Goal: Task Accomplishment & Management: Complete application form

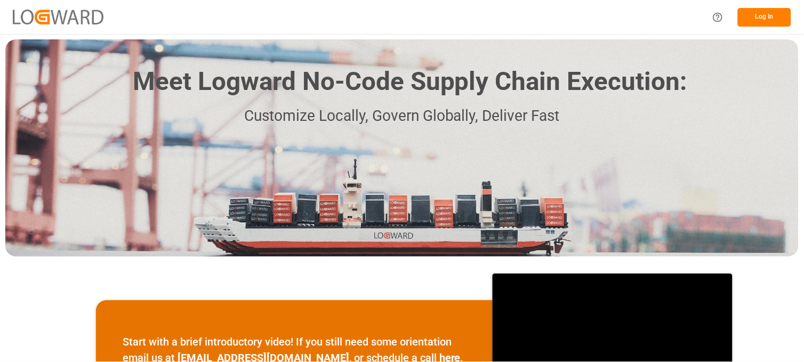
click at [773, 13] on button "Log In" at bounding box center [764, 17] width 53 height 19
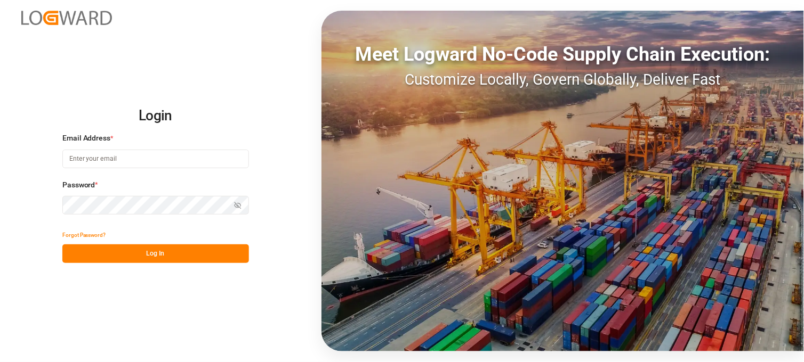
type input "[PERSON_NAME][EMAIL_ADDRESS][DOMAIN_NAME]"
click at [235, 203] on icon "button" at bounding box center [237, 205] width 7 height 7
click at [39, 198] on div "Login Email Address * [PERSON_NAME][EMAIL_ADDRESS][DOMAIN_NAME] Password * Hide…" at bounding box center [402, 181] width 804 height 362
click at [161, 254] on button "Log In" at bounding box center [155, 254] width 187 height 19
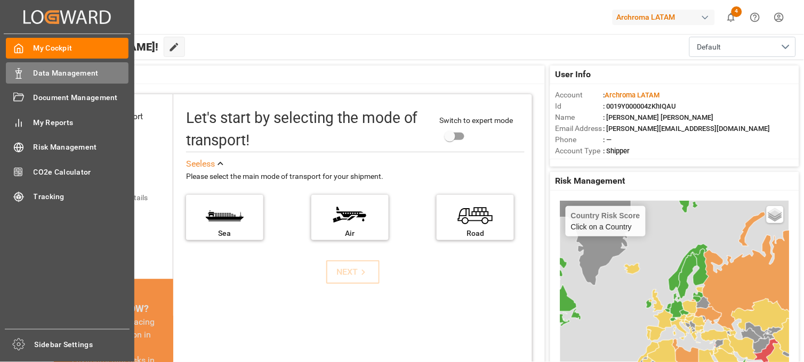
click at [77, 68] on span "Data Management" at bounding box center [81, 73] width 95 height 11
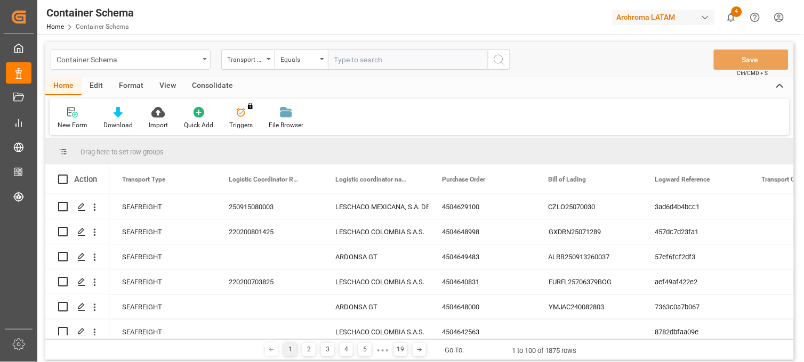
click at [198, 61] on div "Container Schema" at bounding box center [127, 58] width 142 height 13
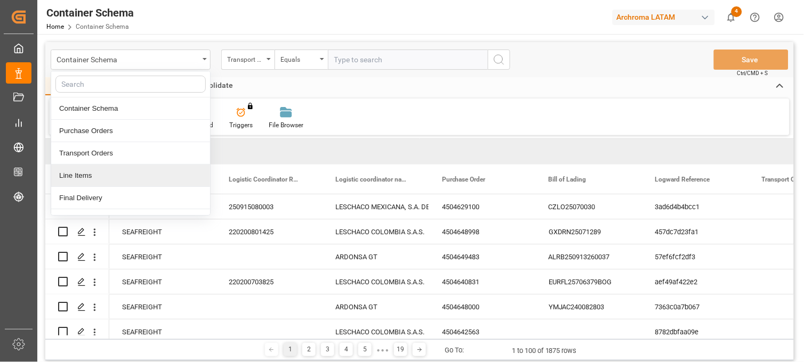
click at [103, 183] on div "Line Items" at bounding box center [130, 176] width 159 height 22
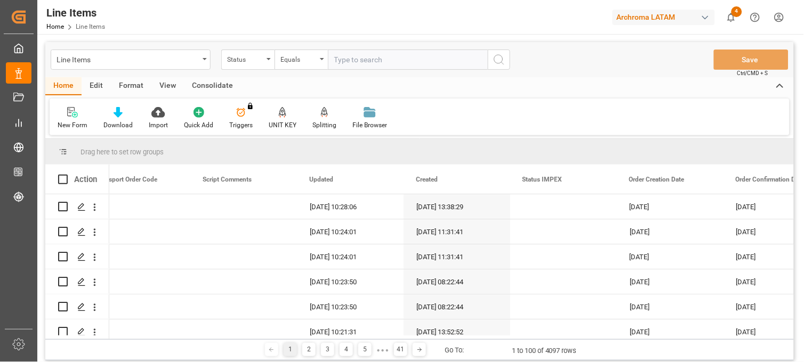
scroll to position [0, 3556]
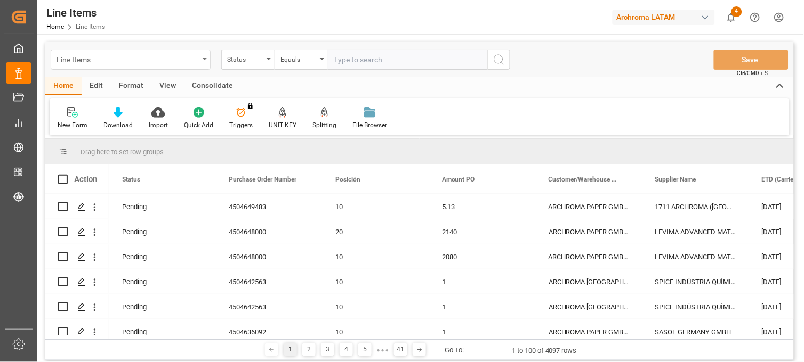
click at [198, 60] on div "Line Items" at bounding box center [127, 58] width 142 height 13
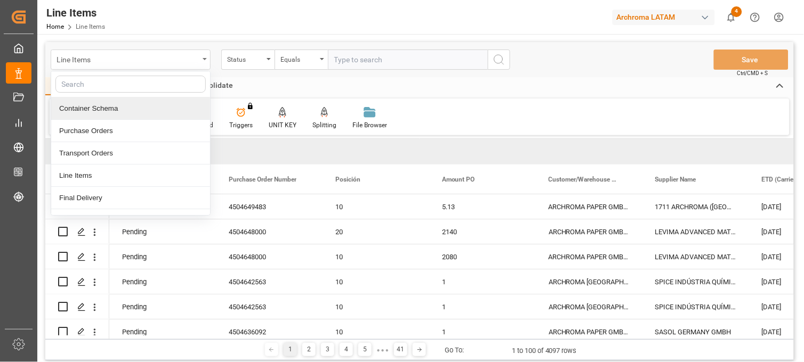
click at [200, 57] on div "Line Items" at bounding box center [131, 60] width 160 height 20
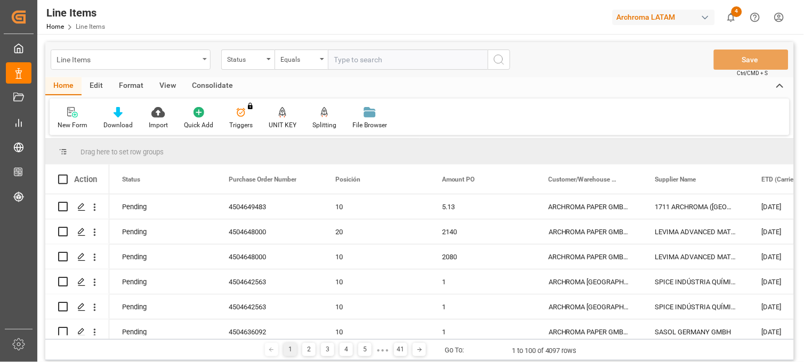
click at [198, 60] on div "Line Items" at bounding box center [127, 58] width 142 height 13
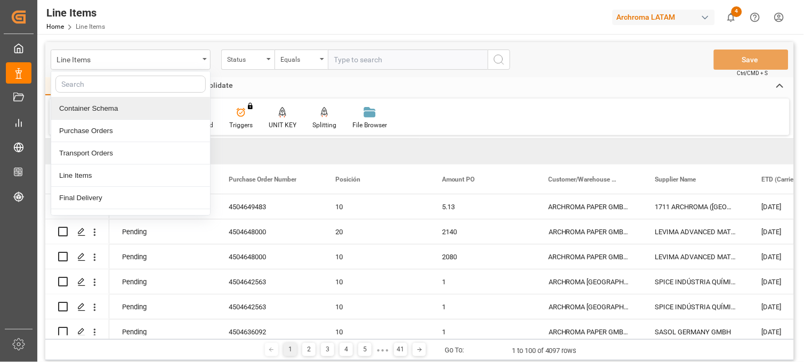
click at [112, 107] on div "Container Schema" at bounding box center [130, 109] width 159 height 22
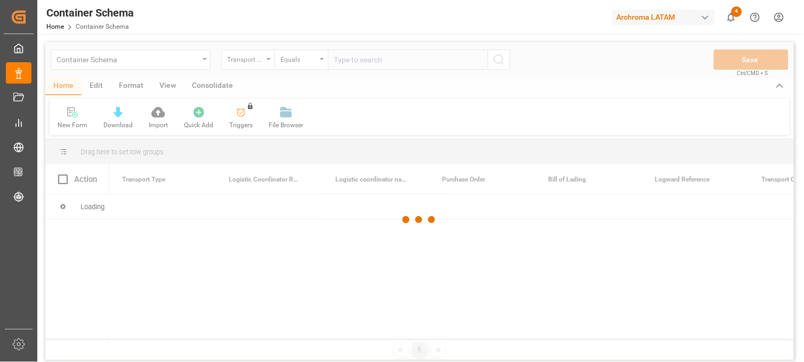
click at [257, 62] on div "Transport Type" at bounding box center [245, 58] width 36 height 12
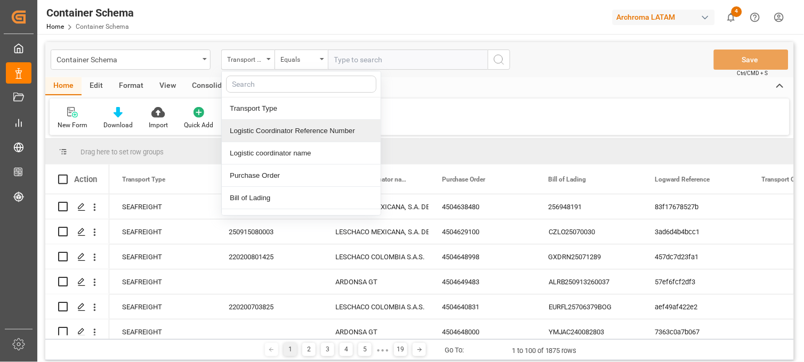
click at [286, 132] on div "Logistic Coordinator Reference Number" at bounding box center [301, 131] width 159 height 22
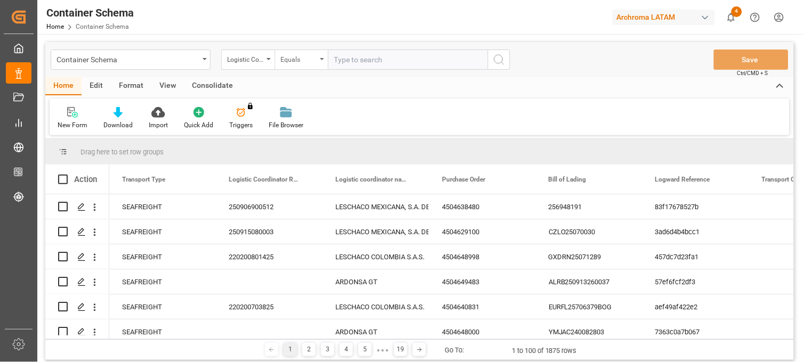
click at [305, 60] on div "Equals" at bounding box center [298, 58] width 36 height 12
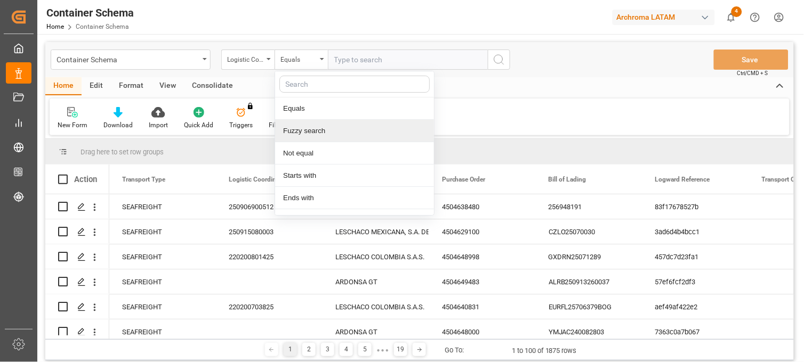
click at [328, 131] on div "Fuzzy search" at bounding box center [354, 131] width 159 height 22
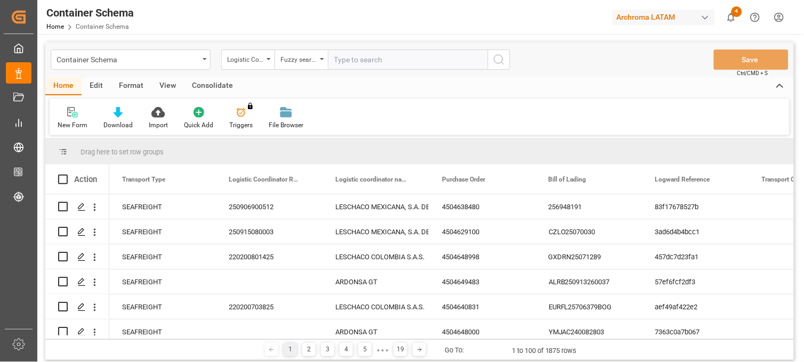
paste input "250306900259"
type input "250306900259"
click at [498, 58] on icon "search button" at bounding box center [498, 59] width 13 height 13
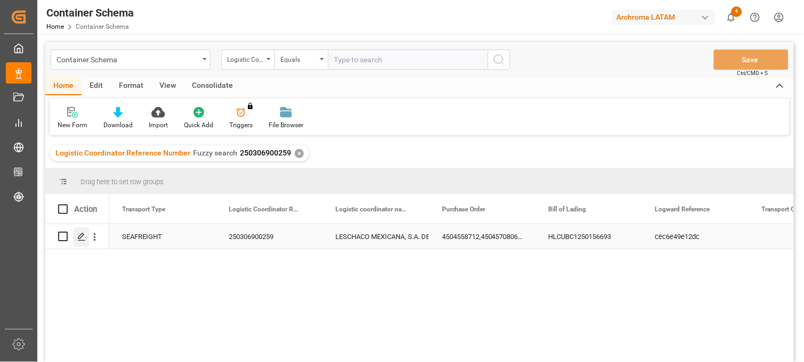
click at [82, 239] on icon "Press SPACE to select this row." at bounding box center [81, 237] width 9 height 9
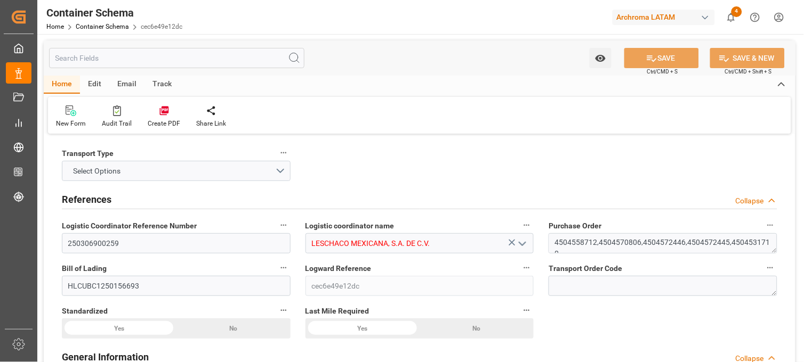
type input "10"
type input "7"
type input "5"
type input "66"
type input "7000"
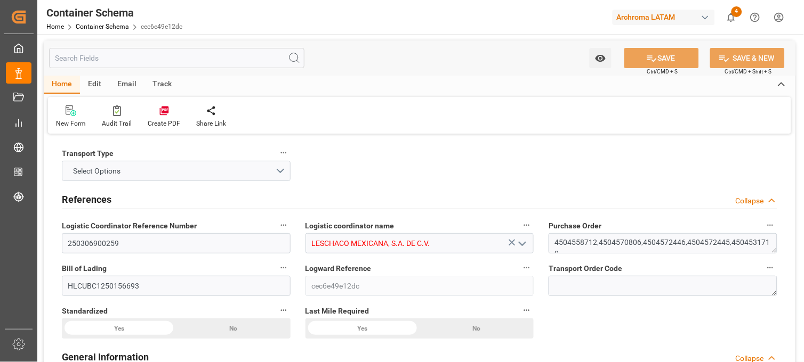
type input "7885.5"
type input "Hapag [PERSON_NAME]"
type input "Hapag [PERSON_NAME] Aktiengesellschaft"
type input "ESBCN"
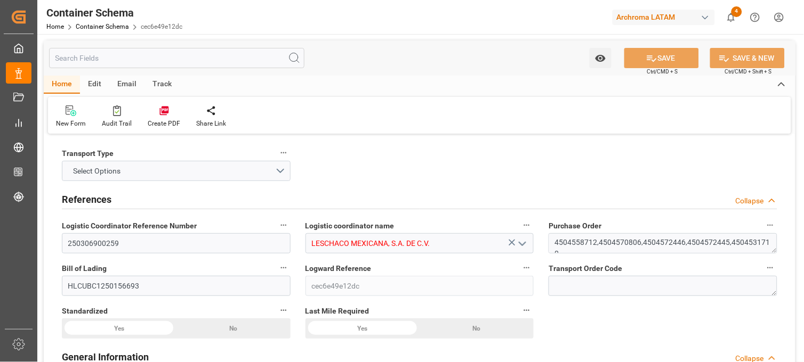
type input "MXVER"
type input "9348699"
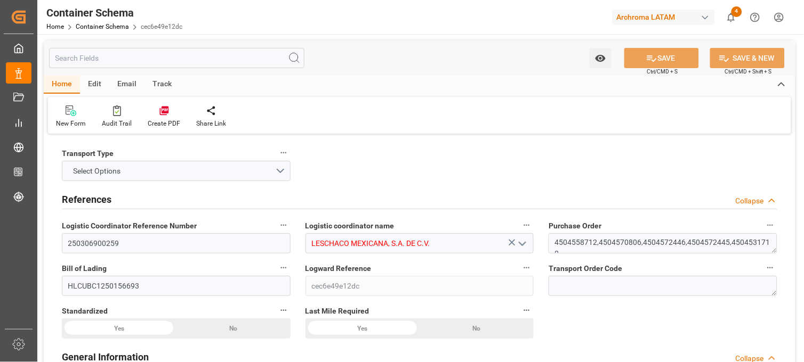
type input "9348699"
type input "[DATE] 09:30"
type input "[DATE]"
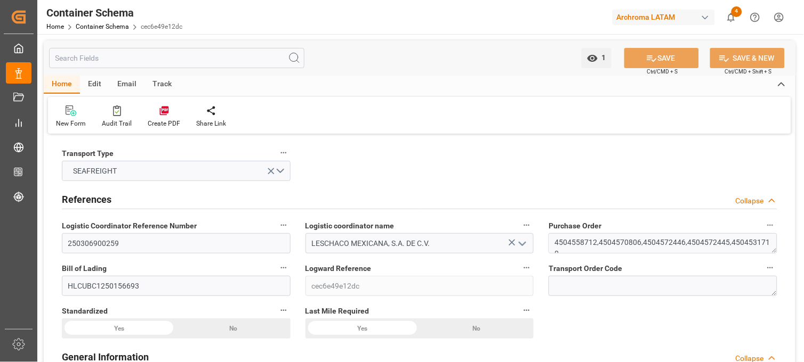
type input "[DATE] 11:38"
type input "[DATE] 00:00"
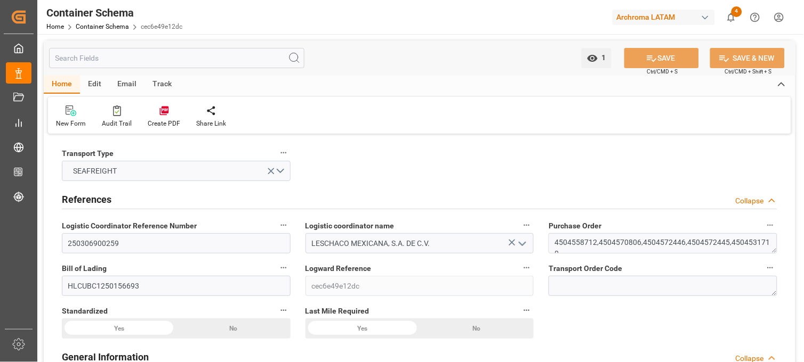
type input "[DATE] 00:00"
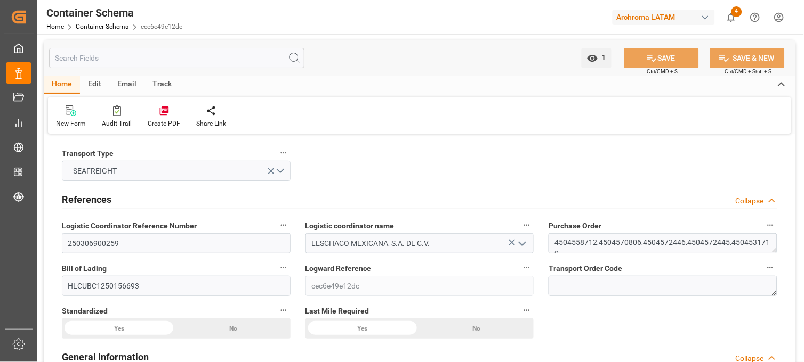
type input "[DATE] 00:00"
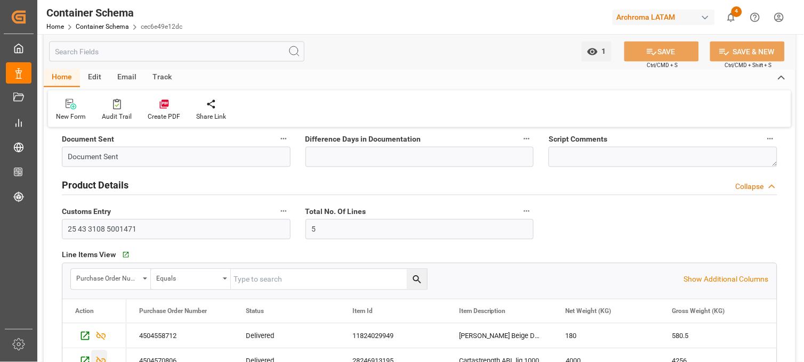
scroll to position [414, 0]
drag, startPoint x: 143, startPoint y: 228, endPoint x: 55, endPoint y: 229, distance: 88.0
click at [55, 229] on div "Customs Entry 25 43 3108 5001471" at bounding box center [176, 222] width 244 height 43
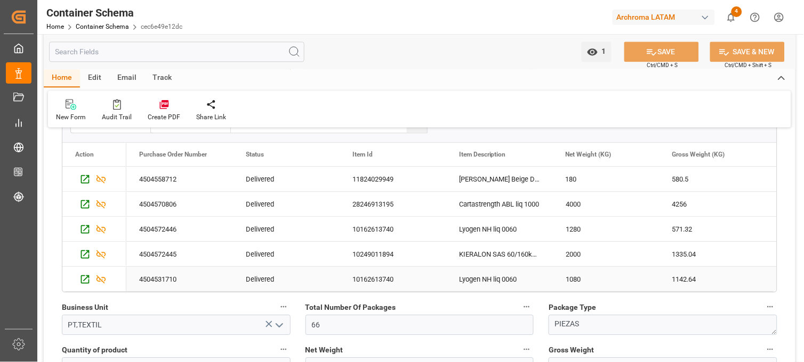
scroll to position [592, 0]
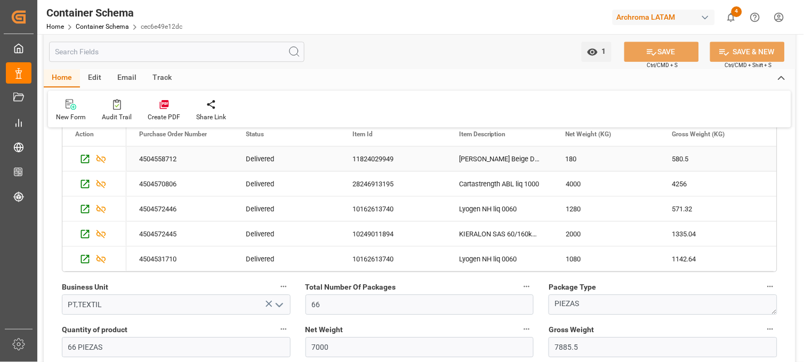
click at [173, 164] on div "4504558712" at bounding box center [179, 159] width 107 height 25
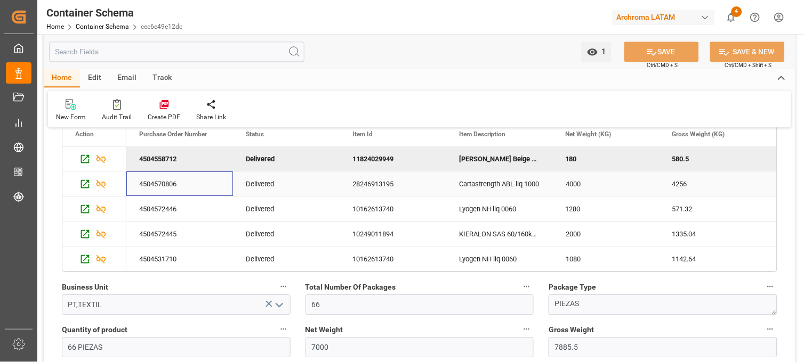
click at [151, 192] on div "4504570806" at bounding box center [179, 184] width 107 height 25
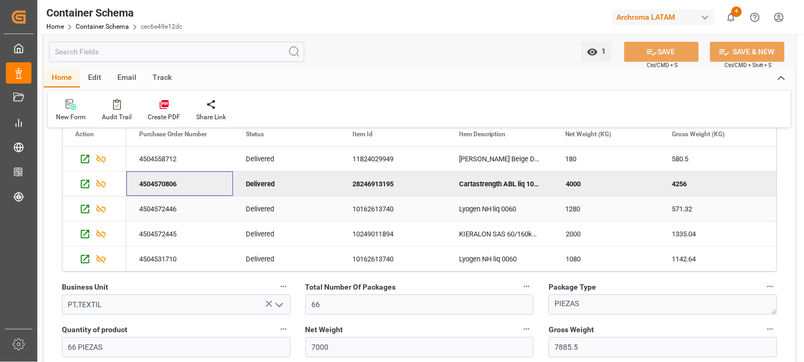
click at [159, 212] on div "4504572446" at bounding box center [179, 209] width 107 height 25
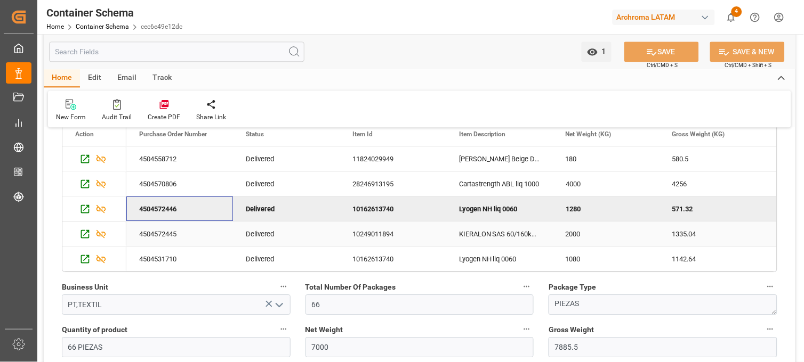
click at [176, 231] on div "4504572445" at bounding box center [179, 234] width 107 height 25
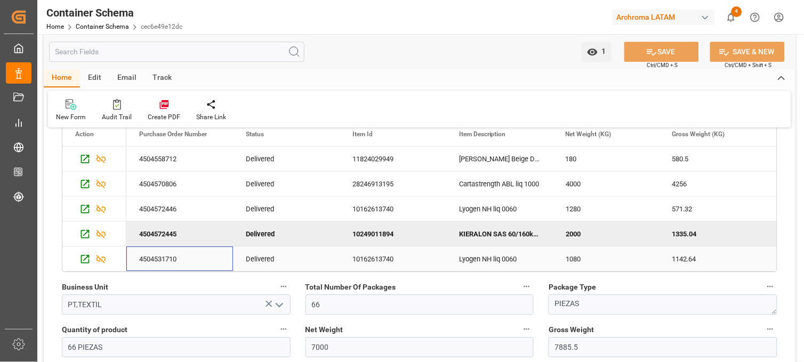
click at [161, 258] on div "4504531710" at bounding box center [179, 259] width 107 height 25
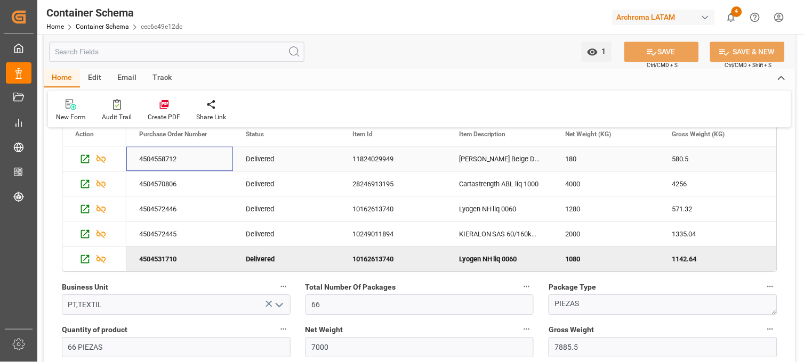
click at [163, 163] on div "4504558712" at bounding box center [179, 159] width 107 height 25
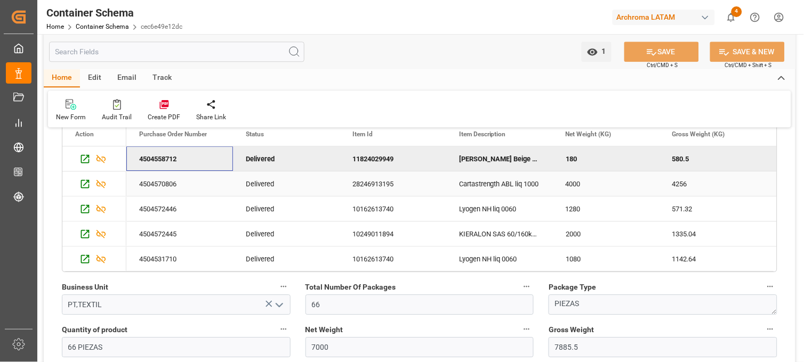
click at [163, 184] on div "4504570806" at bounding box center [179, 184] width 107 height 25
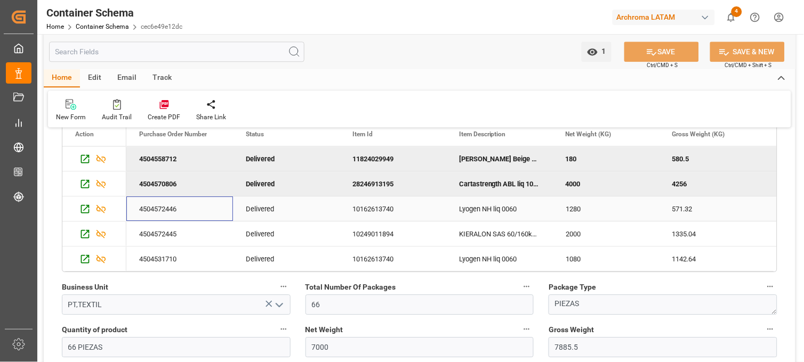
click at [161, 199] on div "4504572446" at bounding box center [179, 209] width 107 height 25
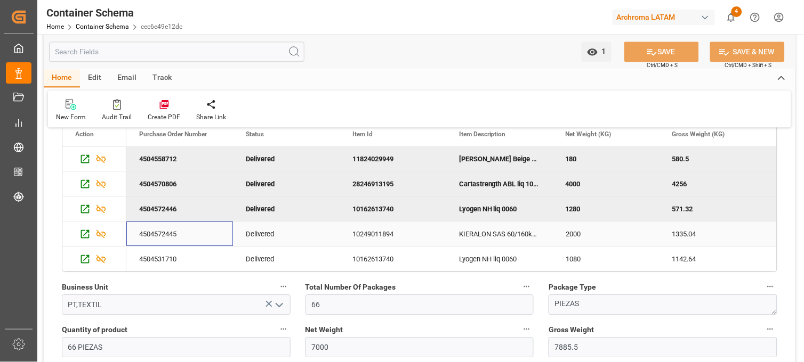
click at [164, 227] on div "4504572445" at bounding box center [179, 234] width 107 height 25
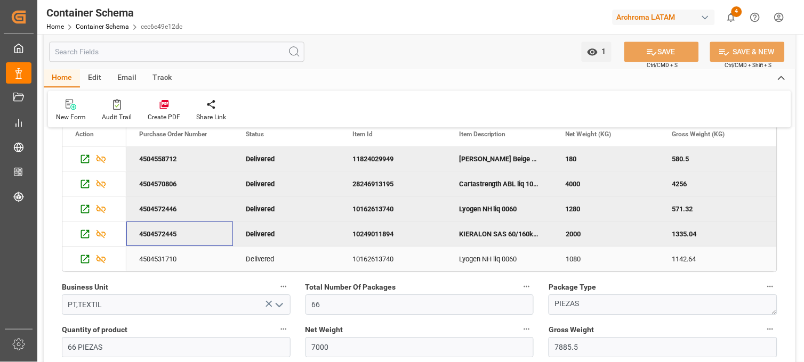
click at [163, 257] on div "4504531710" at bounding box center [179, 259] width 107 height 25
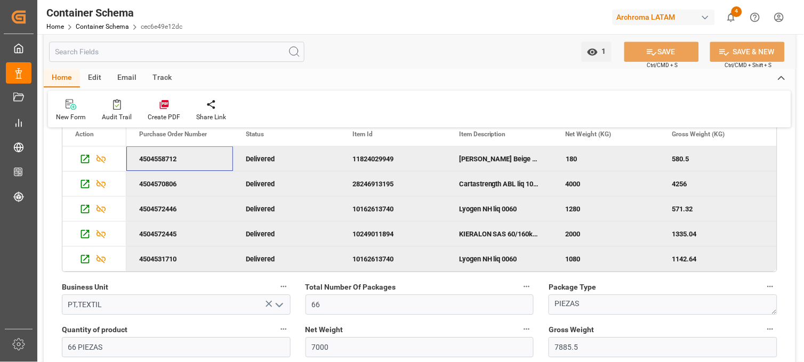
click at [181, 155] on div "4504558712" at bounding box center [179, 159] width 107 height 25
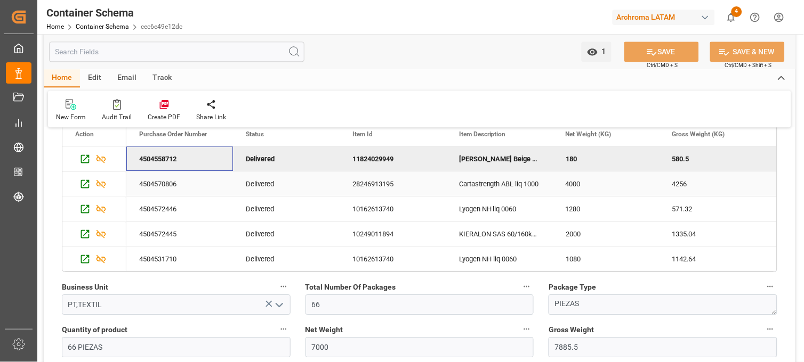
click at [152, 185] on div "4504570806" at bounding box center [179, 184] width 107 height 25
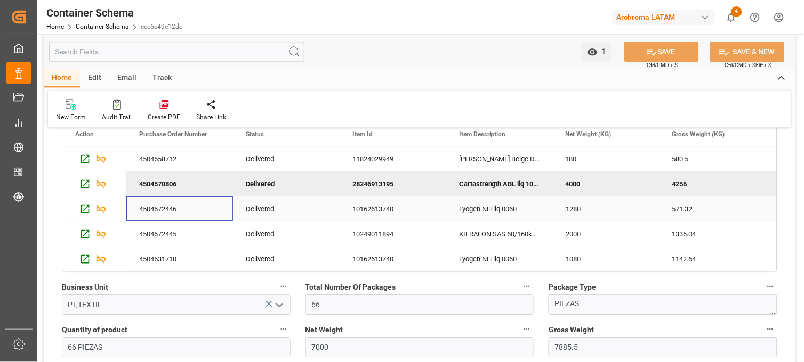
click at [160, 216] on div "4504572446" at bounding box center [179, 209] width 107 height 25
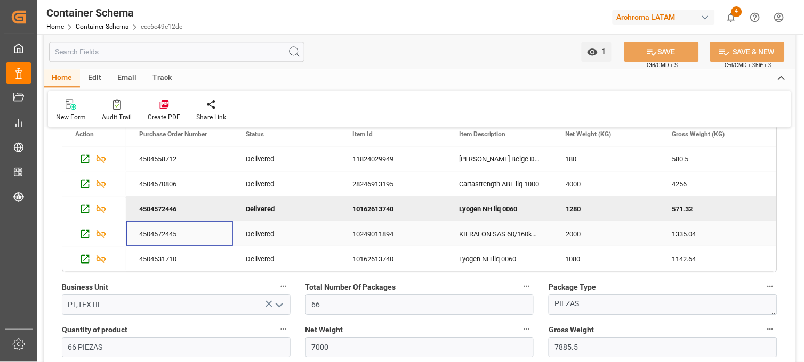
click at [167, 233] on div "4504572445" at bounding box center [179, 234] width 107 height 25
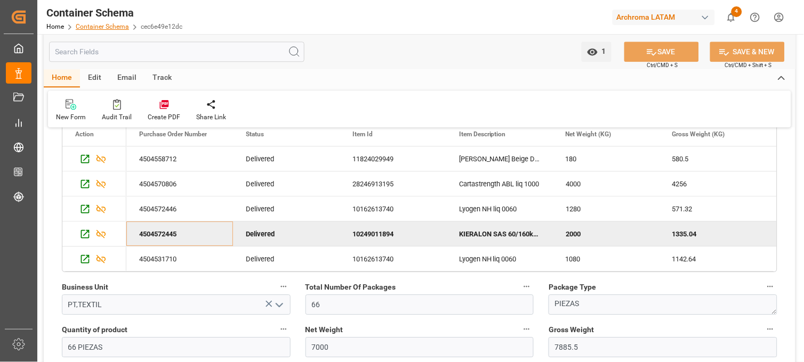
click at [112, 27] on link "Container Schema" at bounding box center [102, 26] width 53 height 7
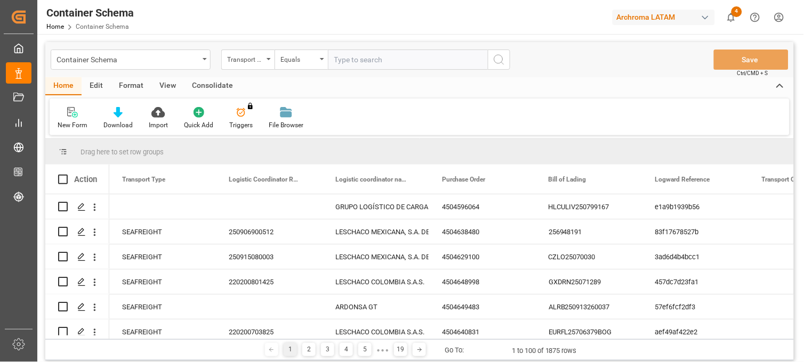
click at [199, 60] on div "Container Schema" at bounding box center [131, 60] width 160 height 20
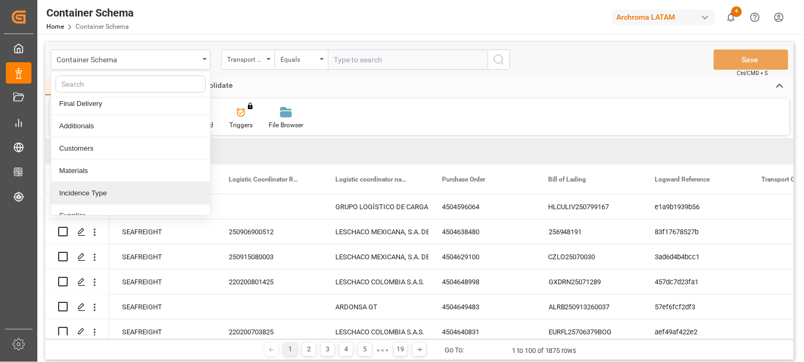
scroll to position [118, 0]
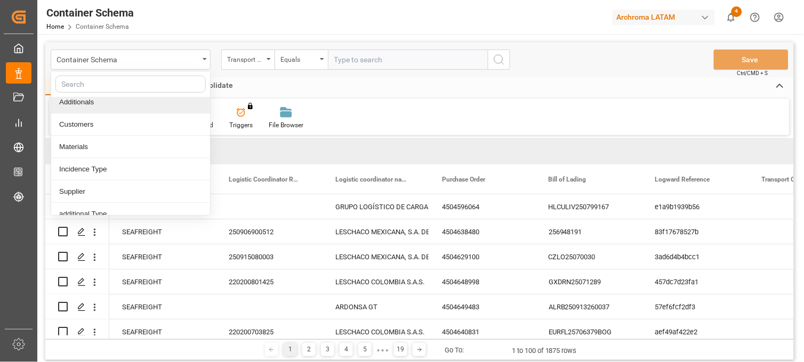
click at [106, 107] on div "Additionals" at bounding box center [130, 102] width 159 height 22
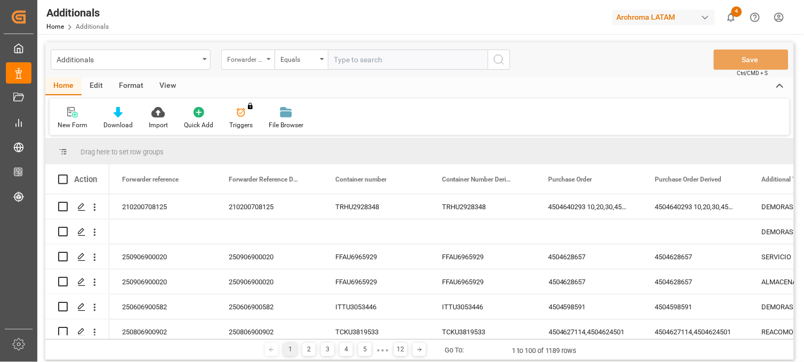
click at [260, 59] on div "Forwarder reference" at bounding box center [245, 58] width 36 height 12
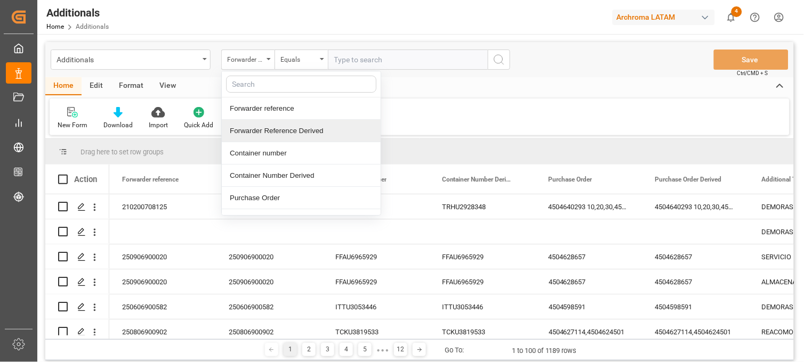
click at [276, 132] on div "Forwarder Reference Derived" at bounding box center [301, 131] width 159 height 22
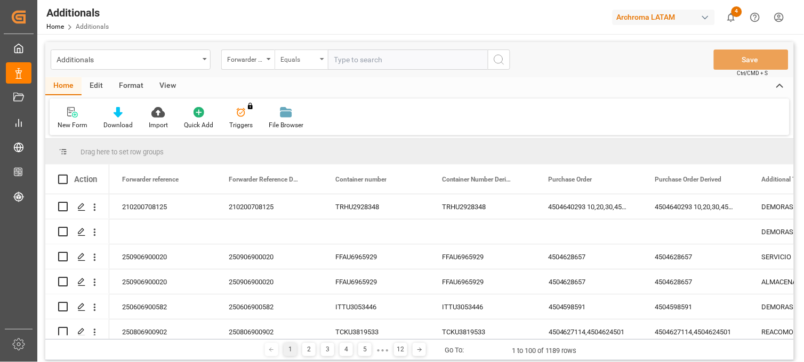
click at [311, 60] on div "Equals" at bounding box center [298, 58] width 36 height 12
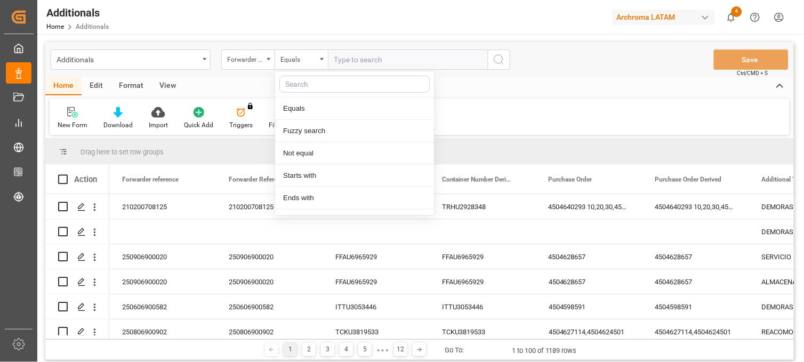
click at [366, 60] on input "text" at bounding box center [408, 60] width 160 height 20
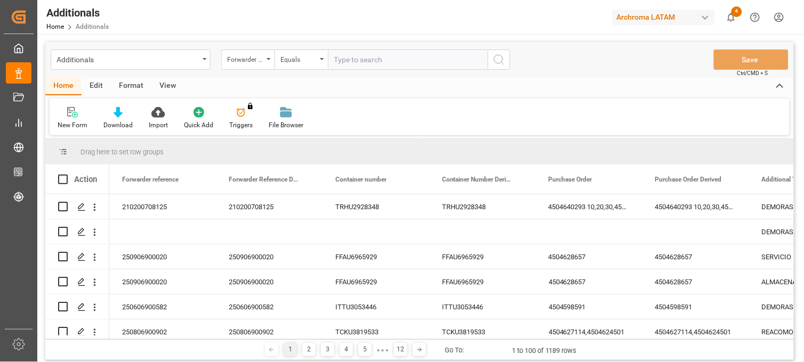
paste input "250306900259"
type input "250306900259"
click at [494, 59] on icon "search button" at bounding box center [498, 59] width 13 height 13
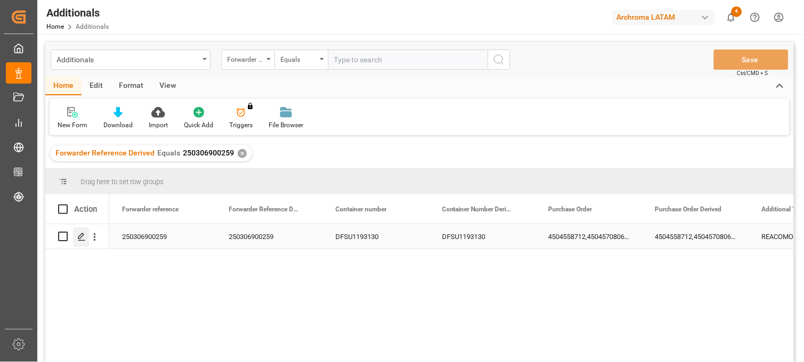
click at [82, 238] on icon "Press SPACE to select this row." at bounding box center [81, 237] width 9 height 9
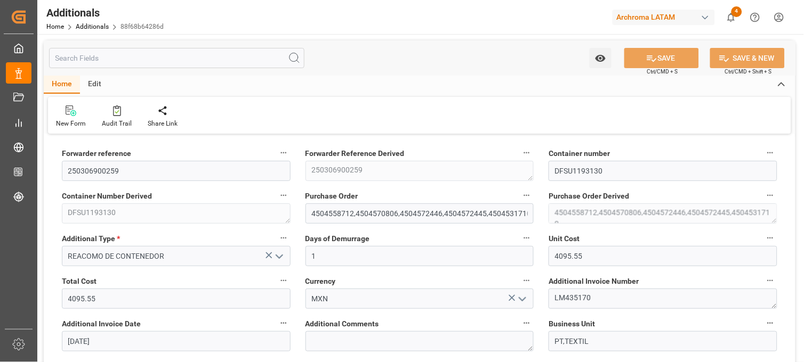
scroll to position [59, 0]
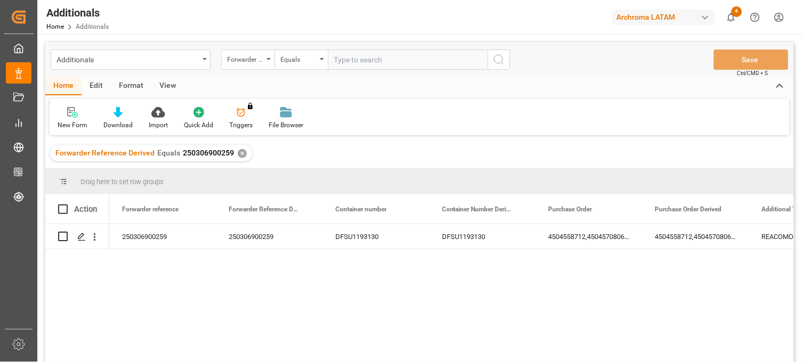
click at [189, 152] on span "250306900259" at bounding box center [208, 153] width 51 height 9
click at [185, 152] on span "250306900259" at bounding box center [208, 153] width 51 height 9
click at [183, 153] on span "250306900259" at bounding box center [208, 153] width 51 height 9
drag, startPoint x: 182, startPoint y: 153, endPoint x: 228, endPoint y: 155, distance: 46.4
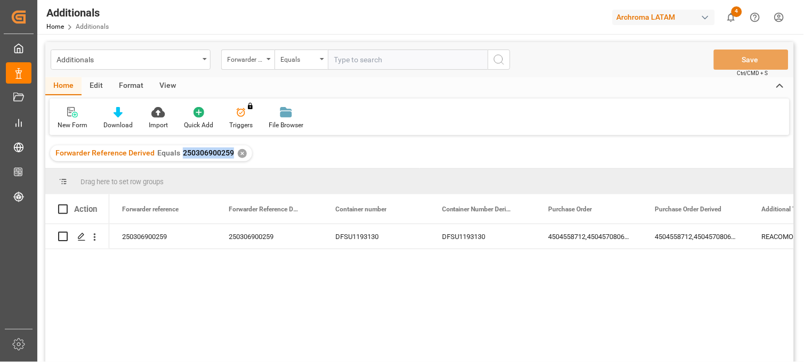
click at [228, 155] on span "250306900259" at bounding box center [208, 153] width 51 height 9
copy span "250306900259"
click at [199, 60] on div "Additionals" at bounding box center [131, 60] width 160 height 20
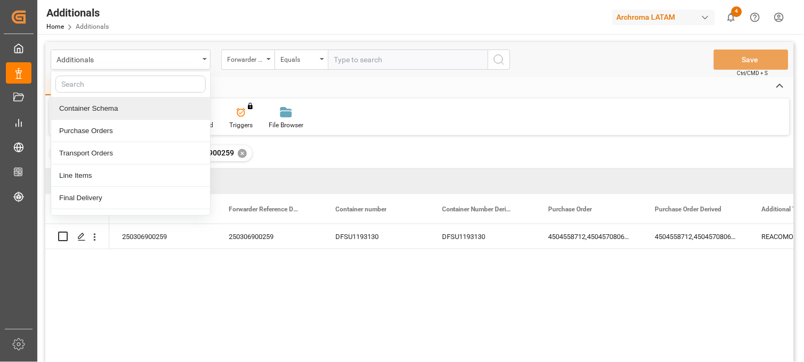
click at [107, 100] on div "Container Schema" at bounding box center [130, 109] width 159 height 22
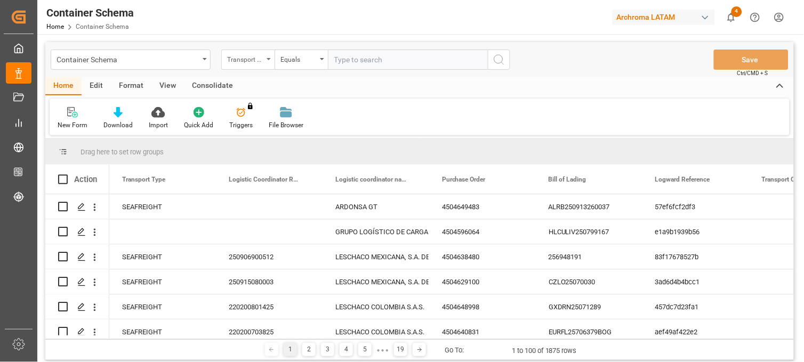
click at [262, 55] on div "Transport Type" at bounding box center [245, 58] width 36 height 12
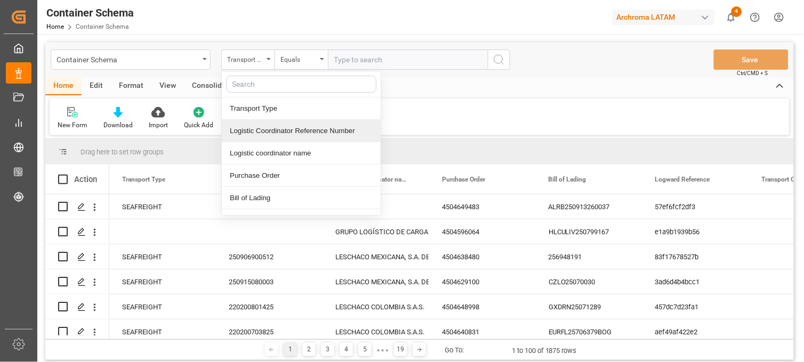
click at [279, 130] on div "Logistic Coordinator Reference Number" at bounding box center [301, 131] width 159 height 22
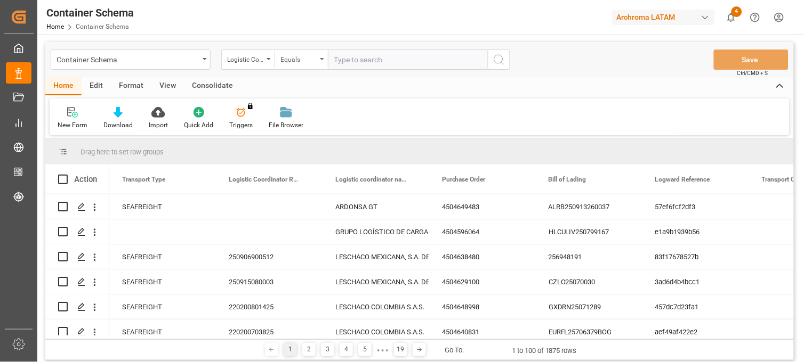
click at [302, 62] on div "Equals" at bounding box center [298, 58] width 36 height 12
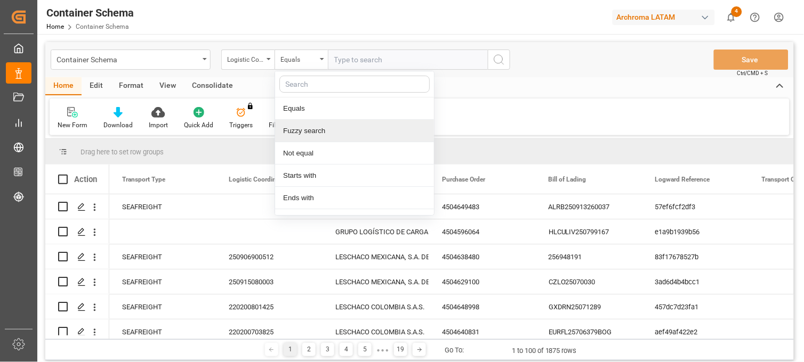
click at [326, 137] on div "Fuzzy search" at bounding box center [354, 131] width 159 height 22
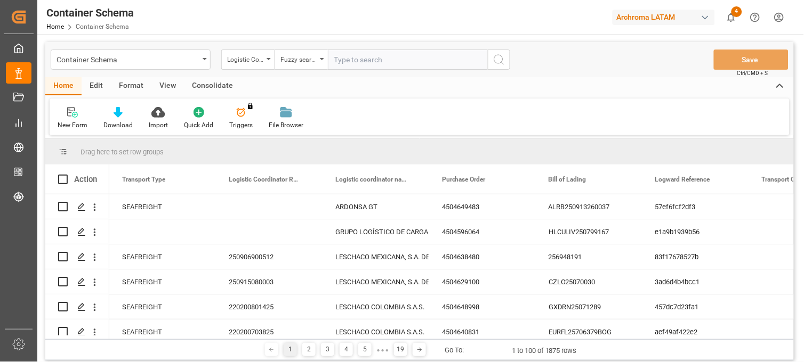
paste input "250306900259"
type input "250306900259"
click at [499, 59] on icon "search button" at bounding box center [498, 59] width 13 height 13
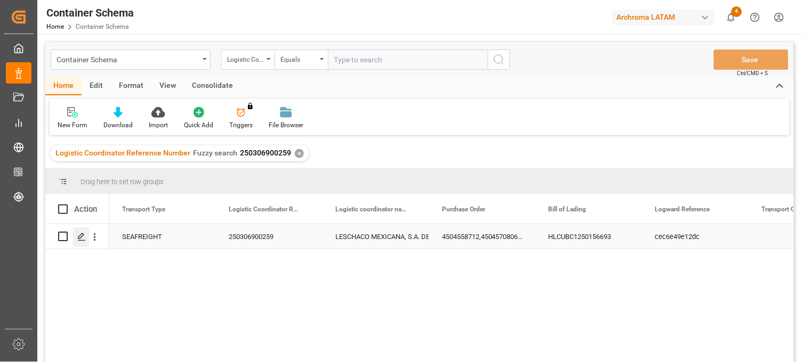
click at [79, 237] on icon "Press SPACE to select this row." at bounding box center [81, 237] width 9 height 9
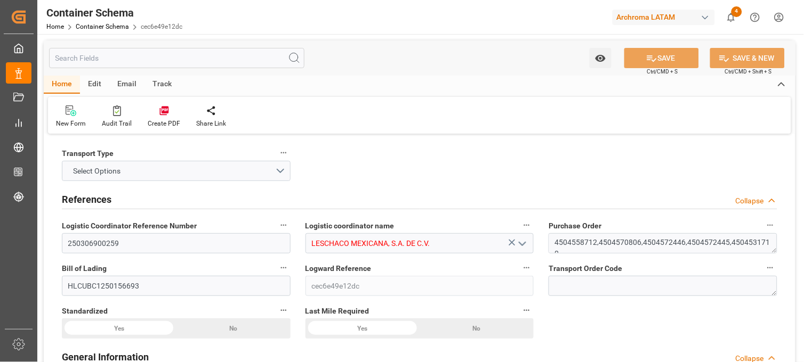
type input "10"
type input "7"
type input "5"
type input "66"
type input "7000"
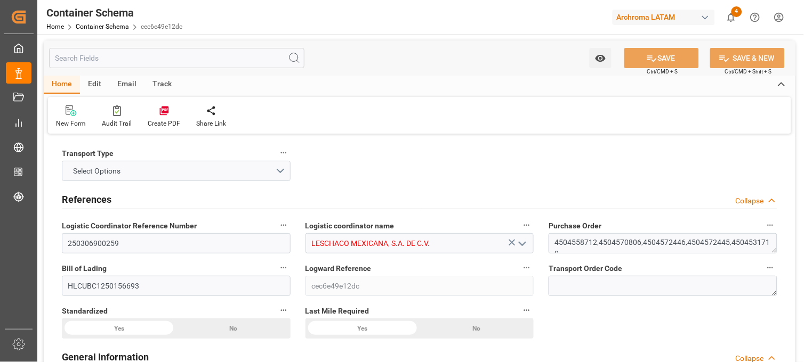
type input "7885.5"
type input "Hapag [PERSON_NAME]"
type input "Hapag [PERSON_NAME] Aktiengesellschaft"
type input "ESBCN"
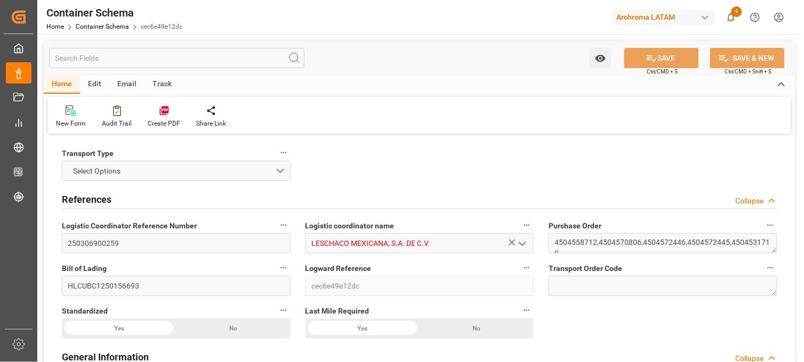
type input "MXVER"
type input "9348699"
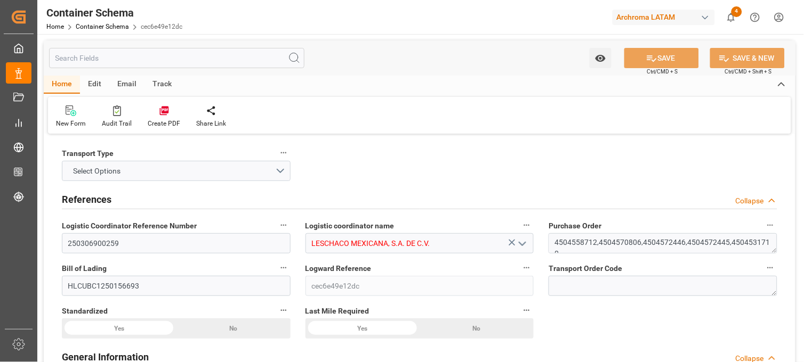
type input "9348699"
type input "[DATE] 09:30"
type input "[DATE]"
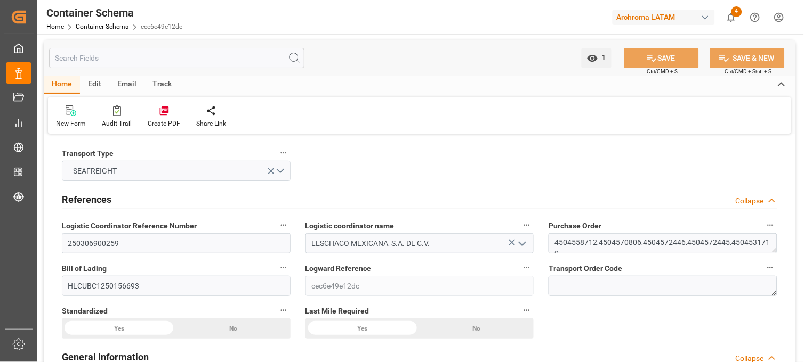
type input "[DATE] 11:38"
type input "[DATE] 00:00"
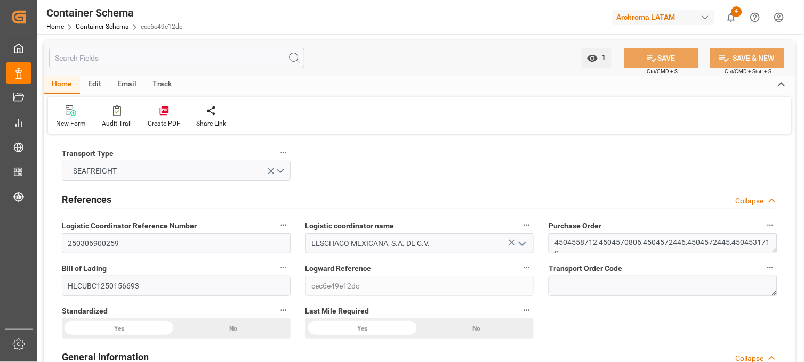
type input "[DATE] 00:00"
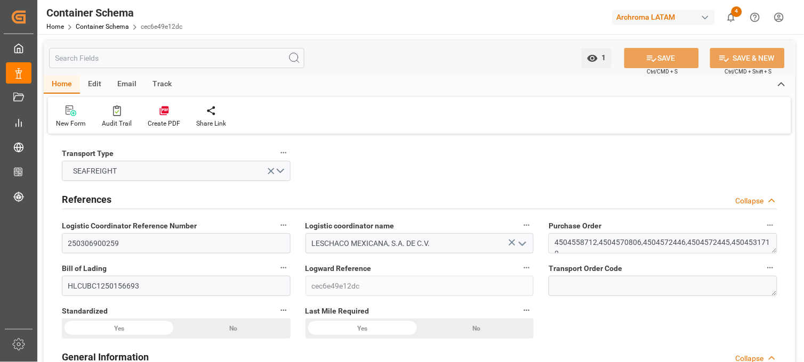
type input "[DATE] 00:00"
drag, startPoint x: 553, startPoint y: 241, endPoint x: 782, endPoint y: 248, distance: 229.3
click at [782, 248] on div "Purchase Order 4504558712,4504570806,4504572446,4504572445,4504531710" at bounding box center [663, 236] width 244 height 43
click at [571, 248] on textarea "4504558712,4504570806,4504572446,4504572445,4504531710" at bounding box center [662, 243] width 229 height 20
click at [558, 244] on textarea "4504558712,4504570806,4504572446,4504572445,4504531710" at bounding box center [662, 243] width 229 height 20
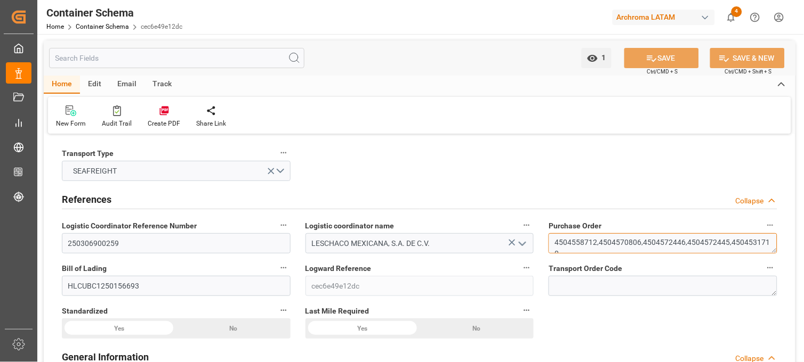
click at [556, 244] on textarea "4504558712,4504570806,4504572446,4504572445,4504531710" at bounding box center [662, 243] width 229 height 20
click at [562, 243] on textarea "4504558712,4504570806,4504572446,4504572445,4504531710" at bounding box center [662, 243] width 229 height 20
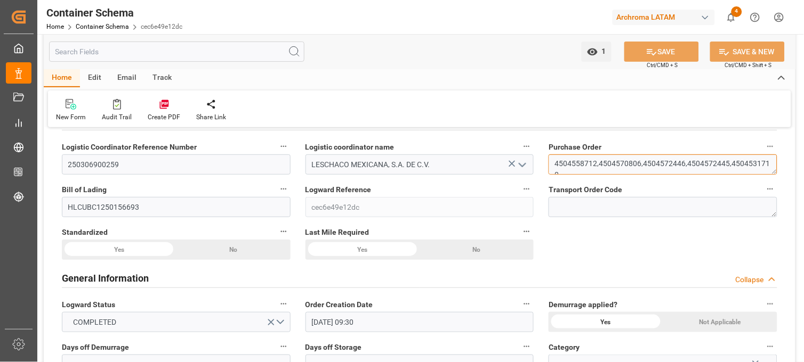
scroll to position [59, 0]
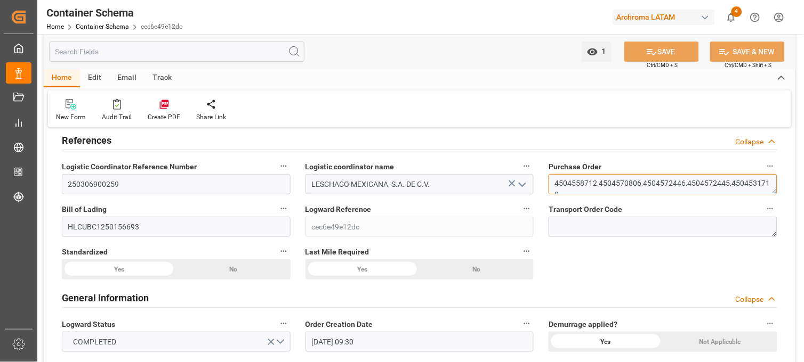
click at [576, 188] on textarea "4504558712,4504570806,4504572446,4504572445,4504531710" at bounding box center [662, 184] width 229 height 20
drag, startPoint x: 567, startPoint y: 184, endPoint x: 595, endPoint y: 183, distance: 28.3
click at [595, 183] on textarea "4504558712,4504570806,4504572446,4504572445,4504531710" at bounding box center [662, 184] width 229 height 20
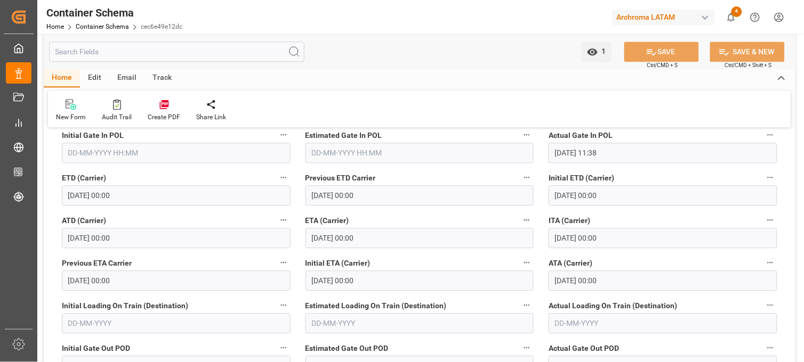
scroll to position [1480, 0]
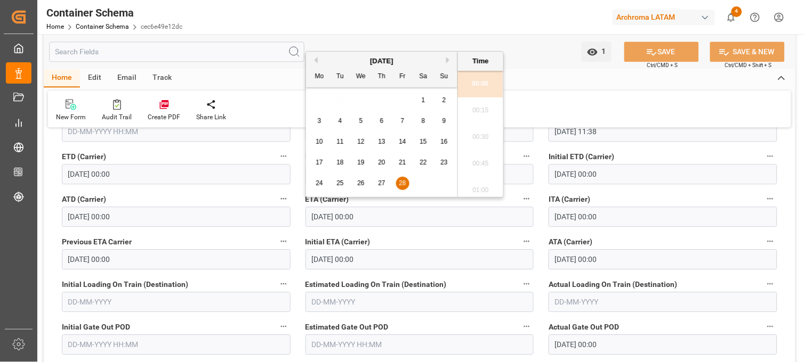
drag, startPoint x: 350, startPoint y: 217, endPoint x: 301, endPoint y: 217, distance: 48.5
click at [301, 217] on div "ETA (Carrier) [DATE] 00:00" at bounding box center [420, 209] width 244 height 43
click at [564, 109] on div "New Form Audit Trail Create PDF Share Link" at bounding box center [419, 109] width 743 height 37
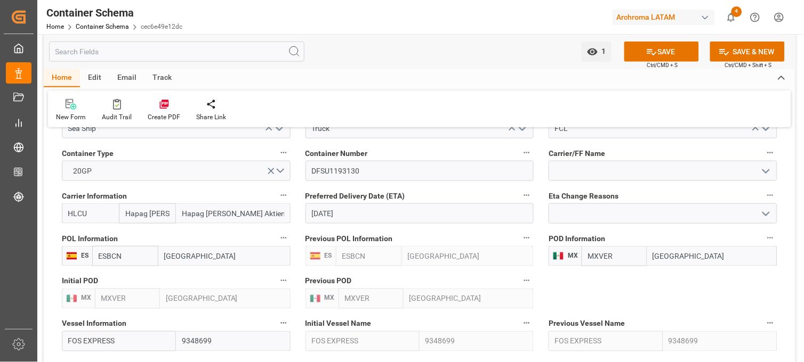
scroll to position [1066, 0]
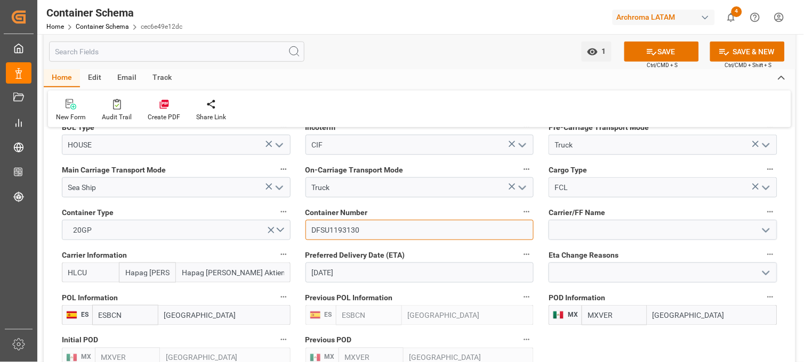
drag, startPoint x: 372, startPoint y: 227, endPoint x: 268, endPoint y: 219, distance: 104.8
click at [268, 219] on div "Transport Type SEAFREIGHT References Collapse Logistic Coordinator Reference Nu…" at bounding box center [420, 83] width 752 height 2025
